Goal: Transaction & Acquisition: Purchase product/service

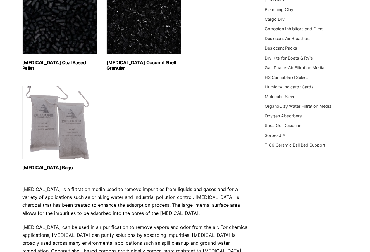
scroll to position [58, 0]
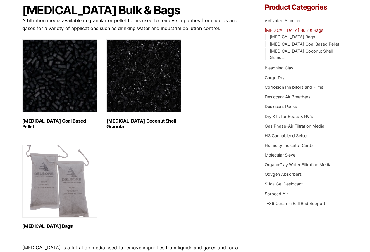
click at [137, 86] on img "Visit product category Activated Carbon Coconut Shell Granular" at bounding box center [143, 75] width 75 height 73
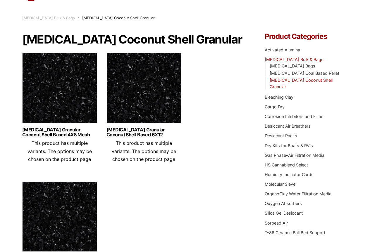
scroll to position [58, 0]
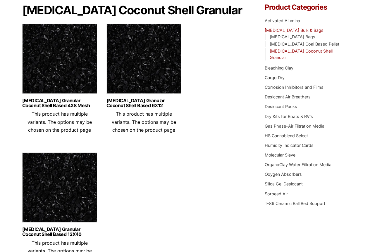
click at [56, 65] on img at bounding box center [59, 60] width 75 height 73
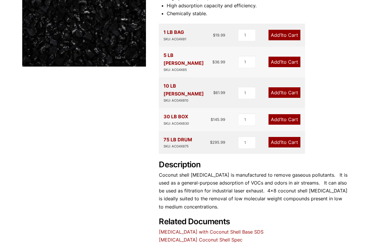
scroll to position [114, 0]
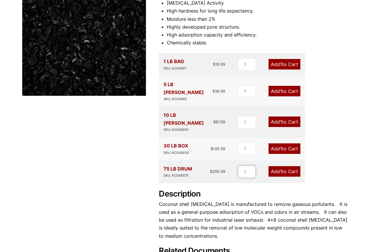
click at [248, 166] on input "1" at bounding box center [247, 172] width 18 height 12
type input "10"
click at [324, 146] on div "Product Features Coconut shell based. 4X8 mesh for vapor phase applications. [M…" at bounding box center [253, 122] width 189 height 301
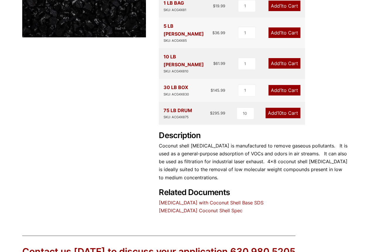
scroll to position [0, 0]
